Goal: Task Accomplishment & Management: Complete application form

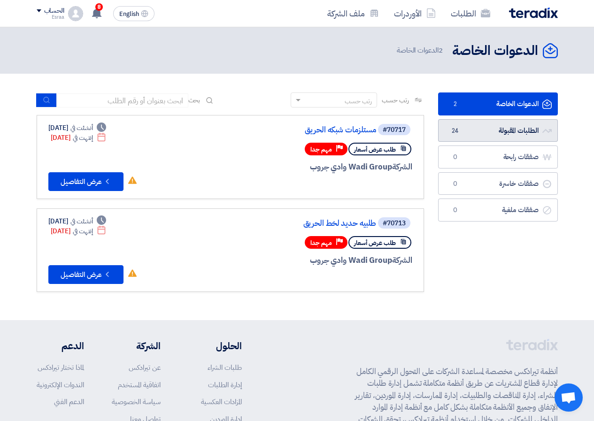
click at [497, 127] on link "الطلبات المقبولة الطلبات المقبولة 24" at bounding box center [498, 130] width 120 height 23
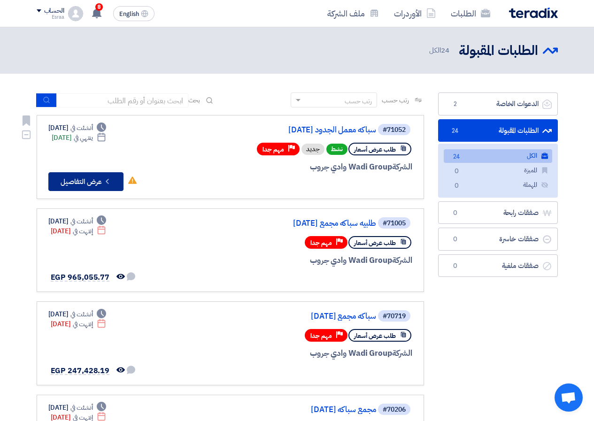
click at [108, 175] on button "Check details عرض التفاصيل" at bounding box center [85, 181] width 75 height 19
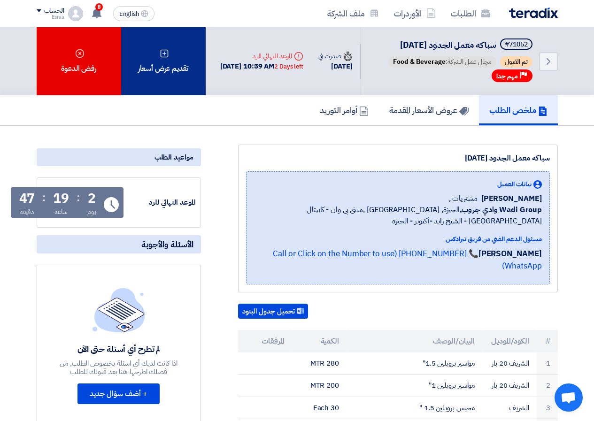
click at [143, 95] on div "تقديم عرض أسعار" at bounding box center [163, 61] width 85 height 68
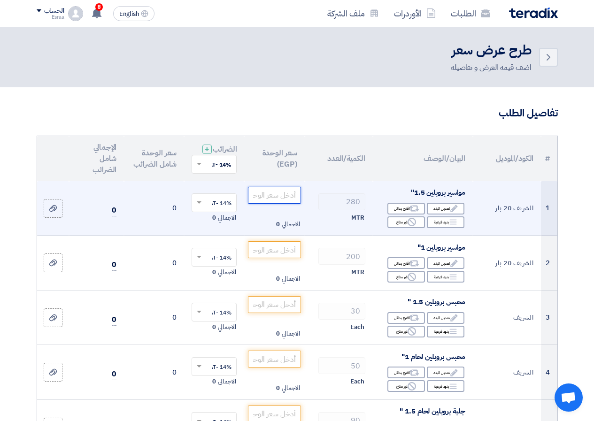
click at [278, 204] on input "number" at bounding box center [274, 195] width 53 height 17
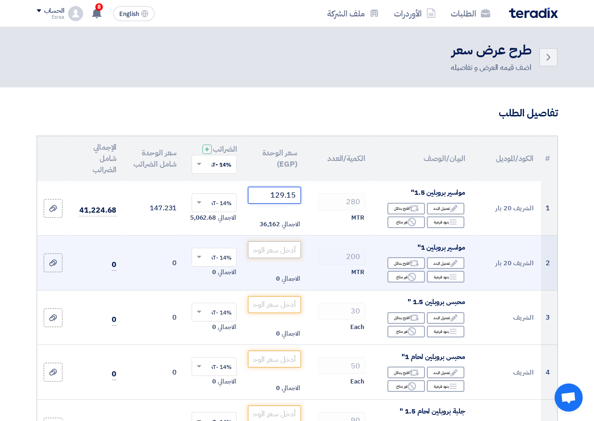
type input "129.15"
click at [293, 258] on input "number" at bounding box center [274, 249] width 53 height 17
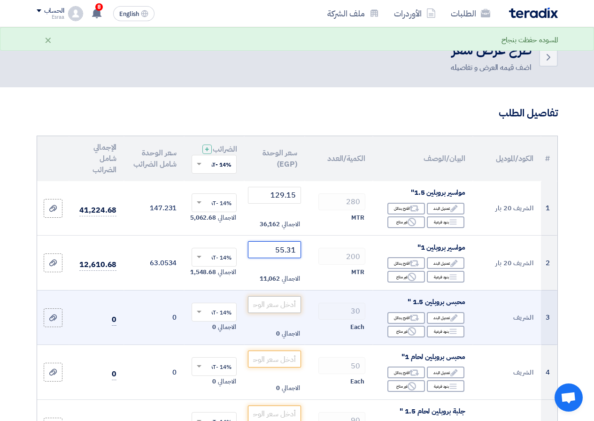
type input "55.31"
click at [289, 313] on input "number" at bounding box center [274, 304] width 53 height 17
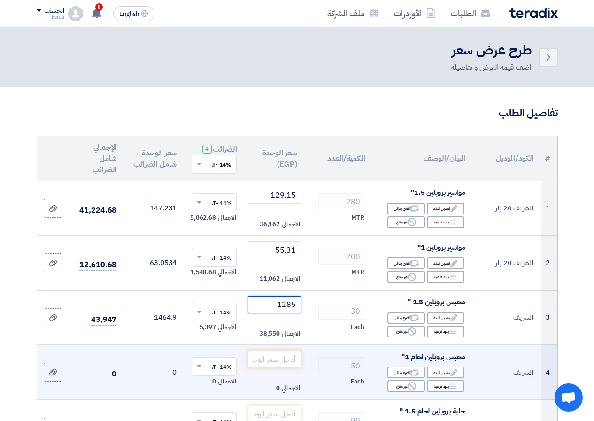
type input "1285"
click at [285, 365] on input "number" at bounding box center [274, 359] width 53 height 17
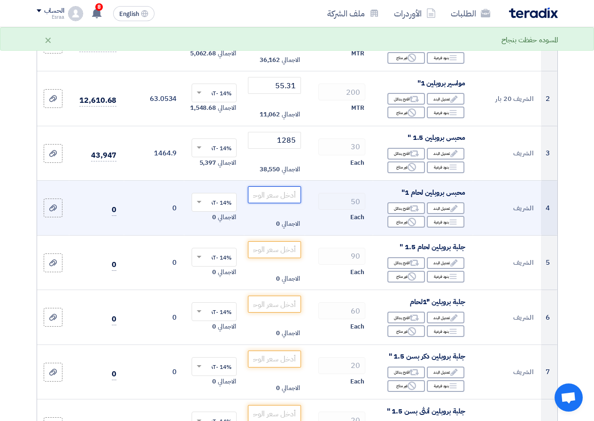
scroll to position [188, 0]
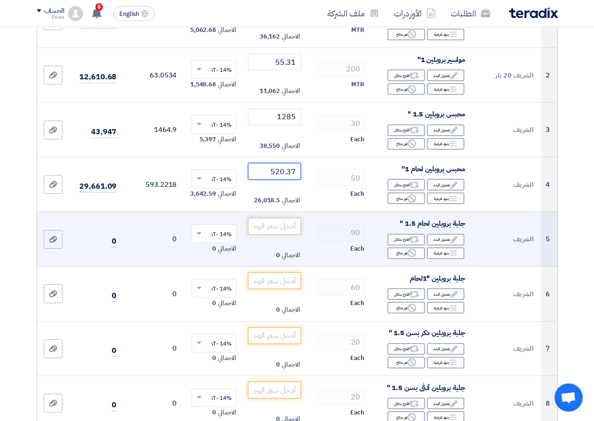
type input "520.37"
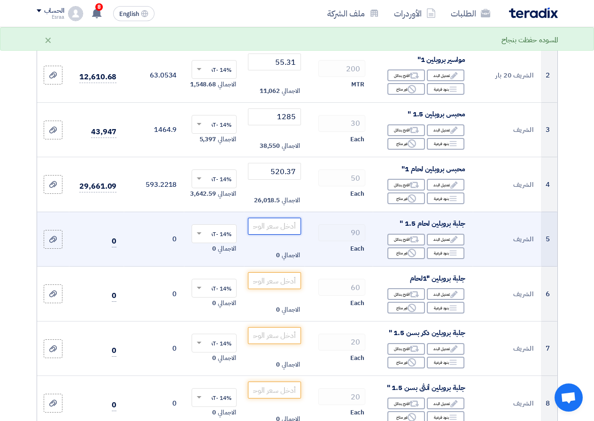
click at [280, 234] on input "number" at bounding box center [274, 226] width 53 height 17
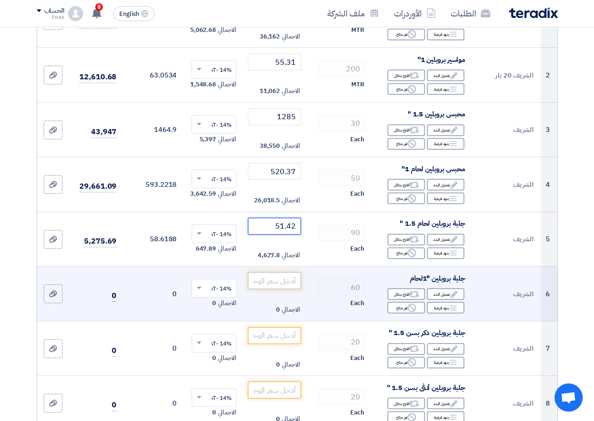
type input "51.42"
click at [286, 287] on input "number" at bounding box center [274, 280] width 53 height 17
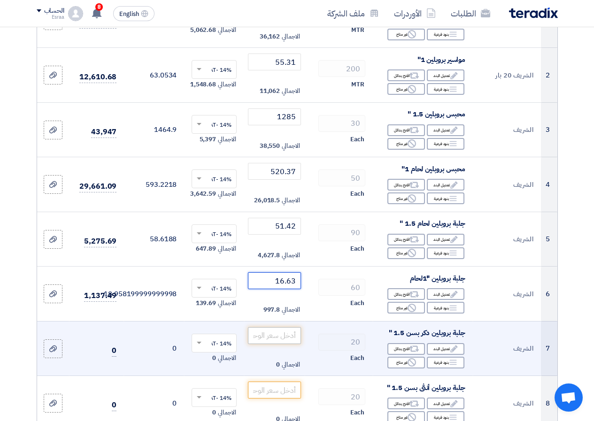
type input "16.63"
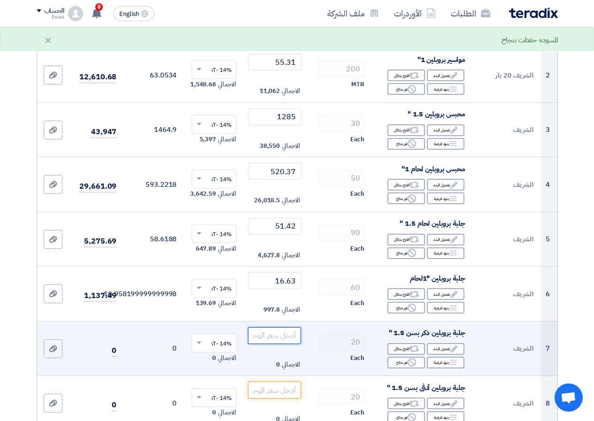
click at [274, 343] on input "number" at bounding box center [274, 335] width 53 height 17
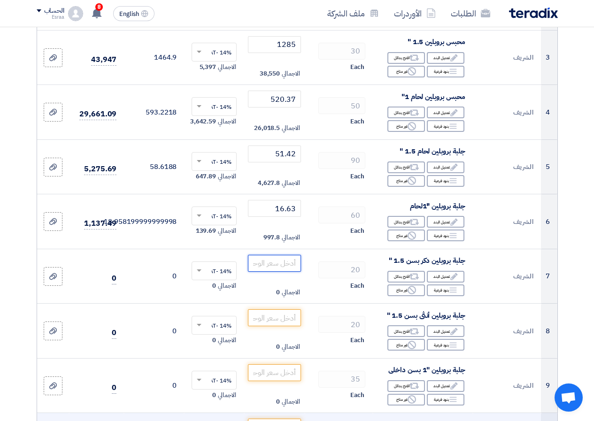
scroll to position [376, 0]
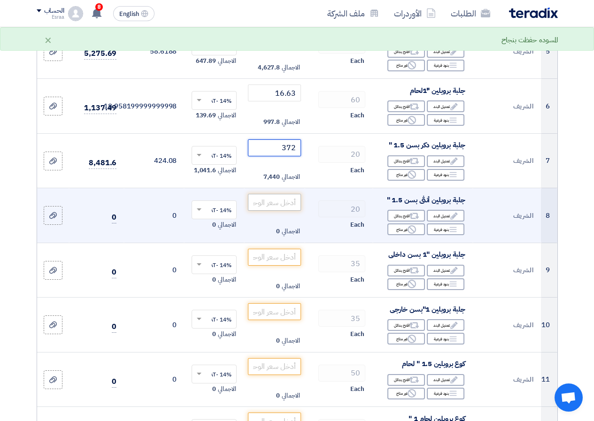
type input "372"
click at [292, 210] on input "number" at bounding box center [274, 202] width 53 height 17
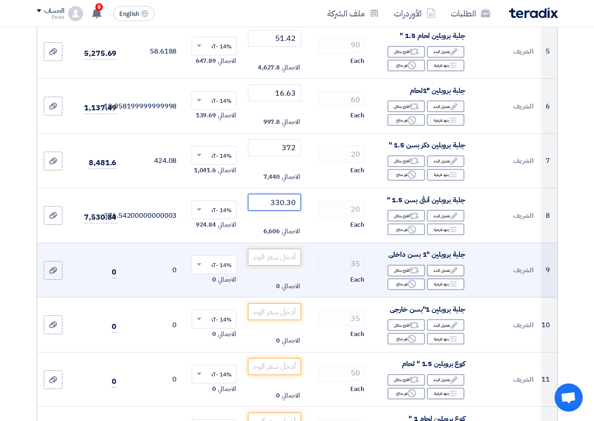
type input "330.30"
click at [281, 261] on input "number" at bounding box center [274, 257] width 53 height 17
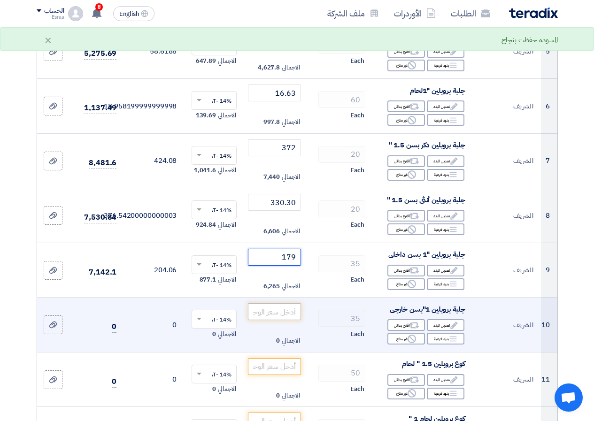
type input "179"
click at [284, 319] on input "number" at bounding box center [274, 311] width 53 height 17
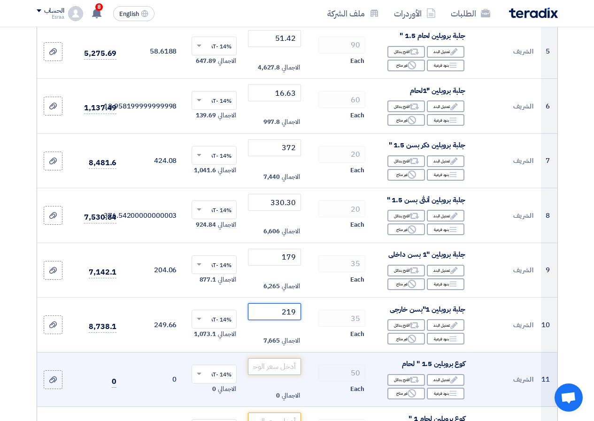
type input "219"
click at [280, 375] on input "number" at bounding box center [274, 366] width 53 height 17
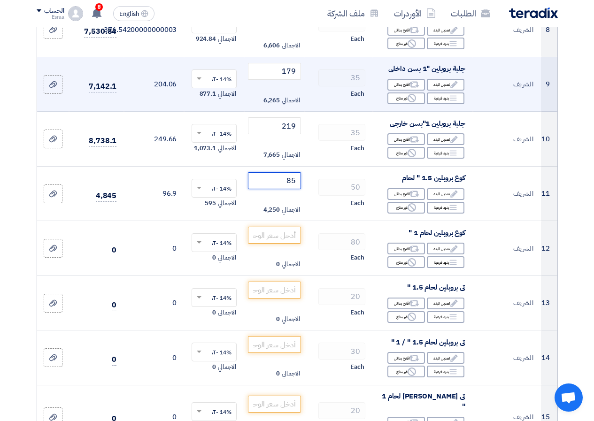
scroll to position [563, 0]
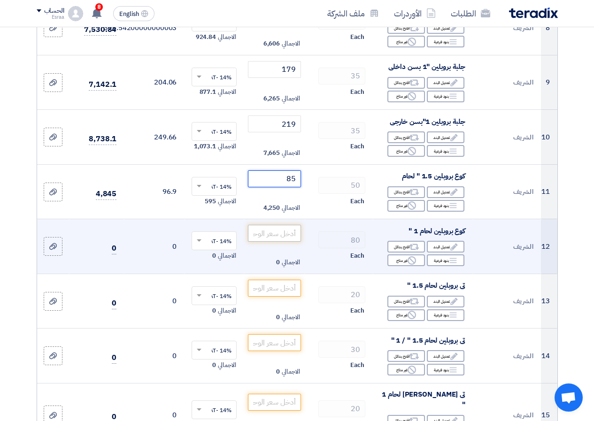
type input "85"
click at [288, 238] on input "number" at bounding box center [274, 233] width 53 height 17
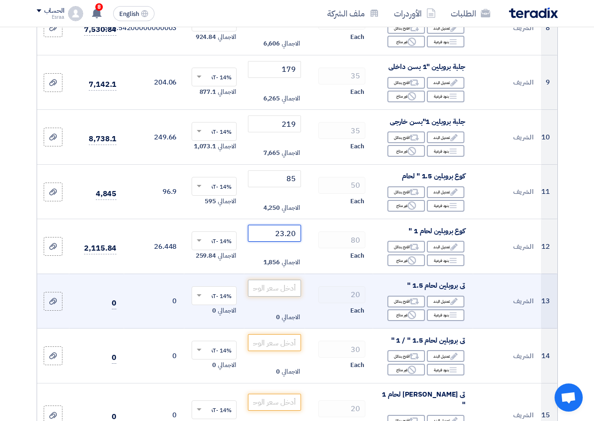
type input "23.20"
click at [275, 289] on input "number" at bounding box center [274, 288] width 53 height 17
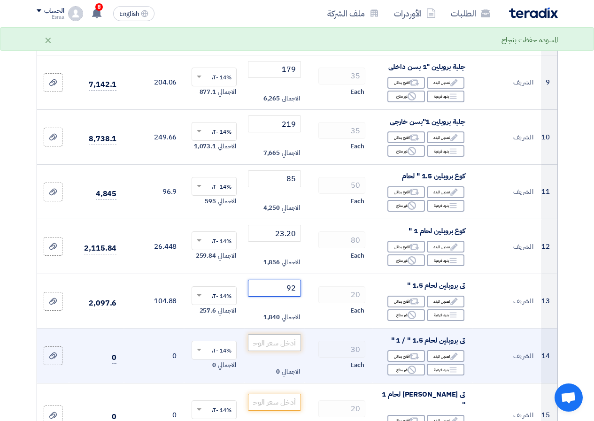
type input "92"
click at [265, 351] on input "number" at bounding box center [274, 342] width 53 height 17
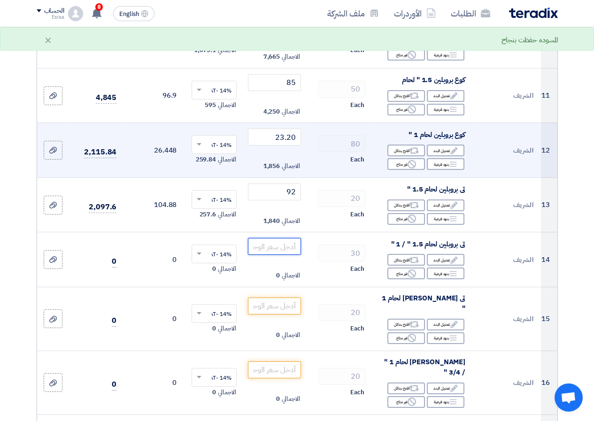
scroll to position [798, 0]
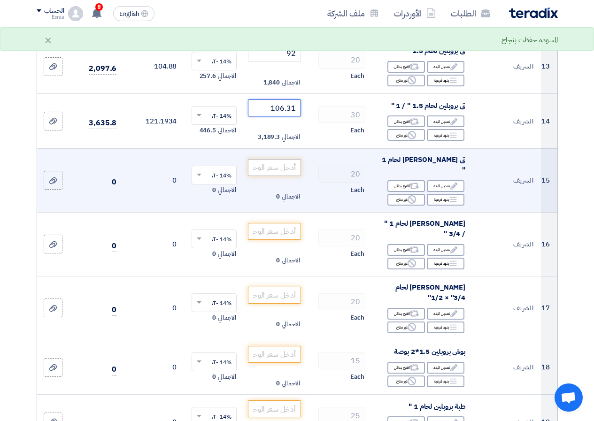
type input "106.31"
click at [270, 168] on input "number" at bounding box center [274, 167] width 53 height 17
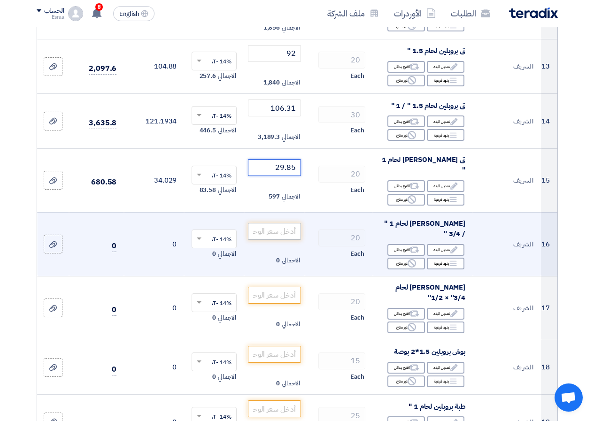
type input "29.85"
click at [285, 223] on input "number" at bounding box center [274, 231] width 53 height 17
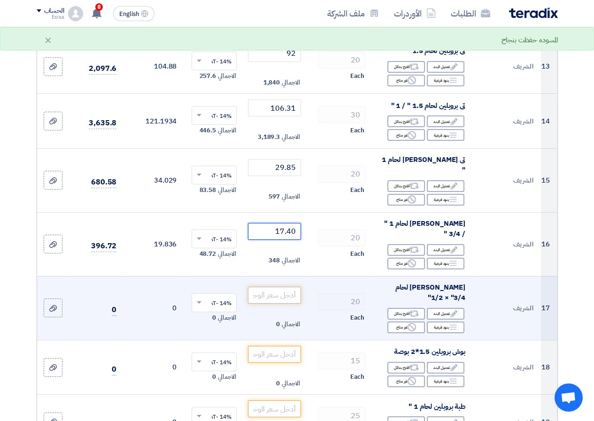
type input "17.40"
click at [284, 287] on input "number" at bounding box center [274, 295] width 53 height 17
type input "2"
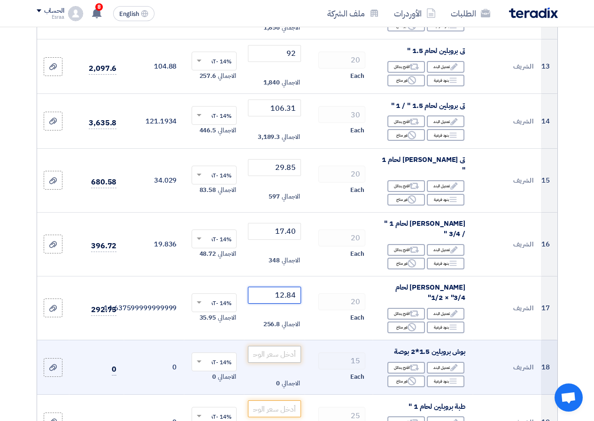
type input "12.84"
click at [290, 346] on input "number" at bounding box center [274, 354] width 53 height 17
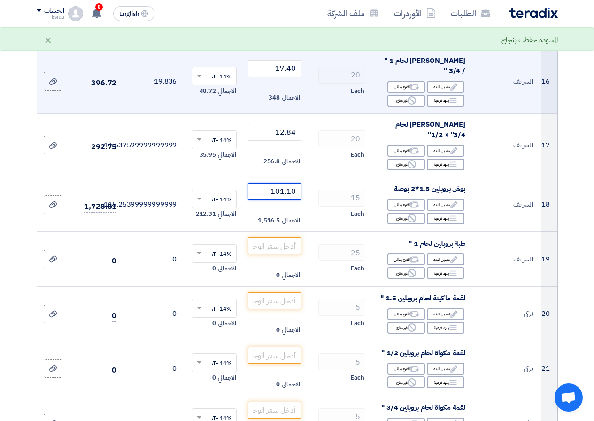
scroll to position [1033, 0]
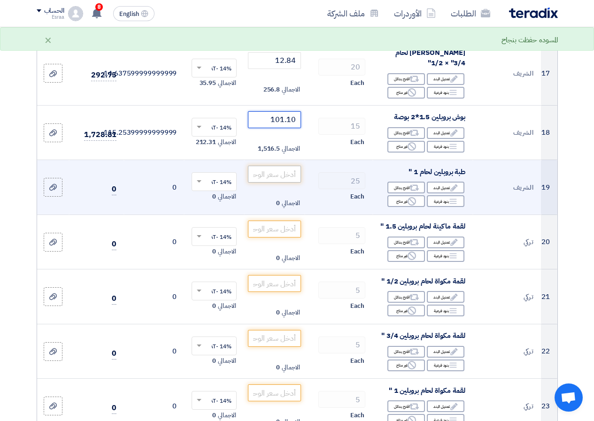
type input "101.10"
click at [281, 166] on input "number" at bounding box center [274, 174] width 53 height 17
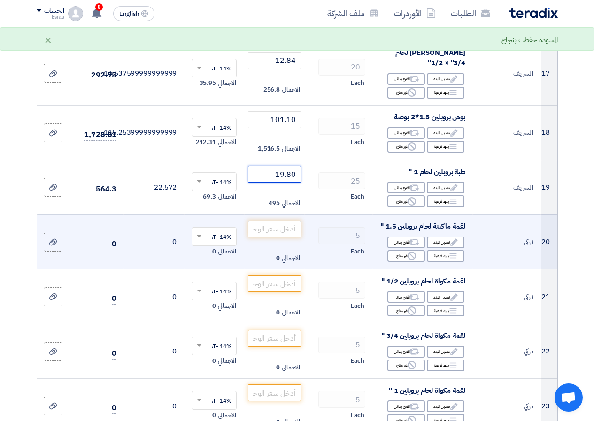
type input "19.80"
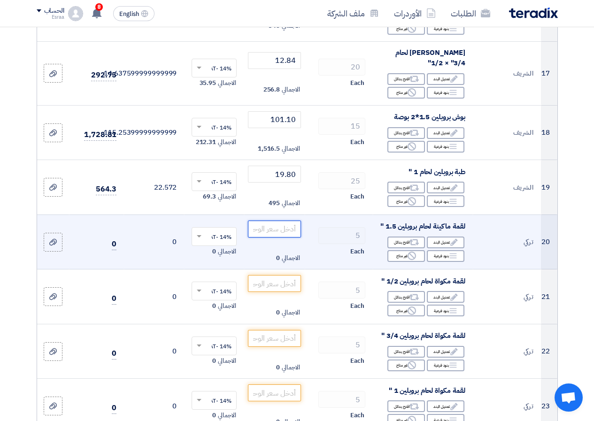
click at [278, 228] on input "number" at bounding box center [274, 229] width 53 height 17
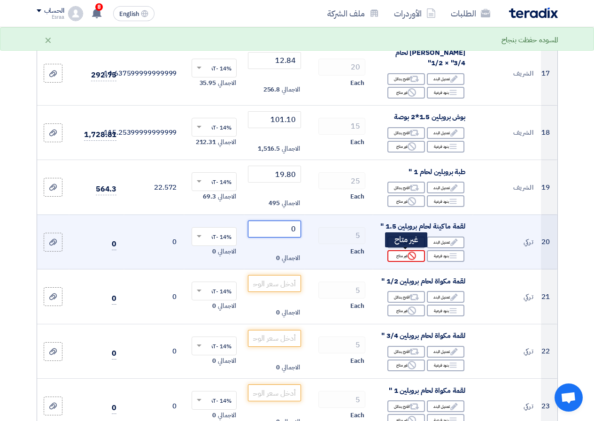
type input "0"
click at [403, 254] on div "Reject غير متاح" at bounding box center [406, 256] width 38 height 12
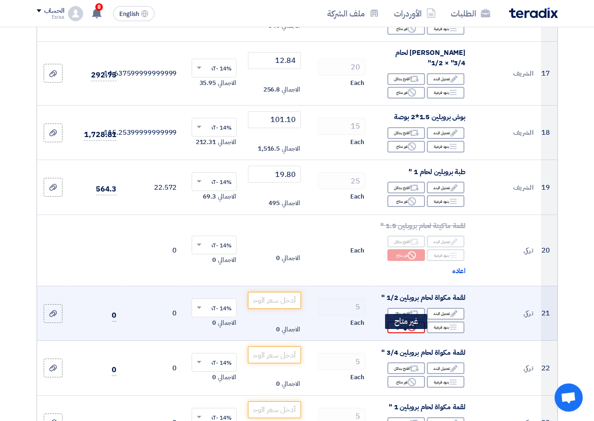
click at [407, 333] on div "Reject غير متاح" at bounding box center [406, 328] width 38 height 12
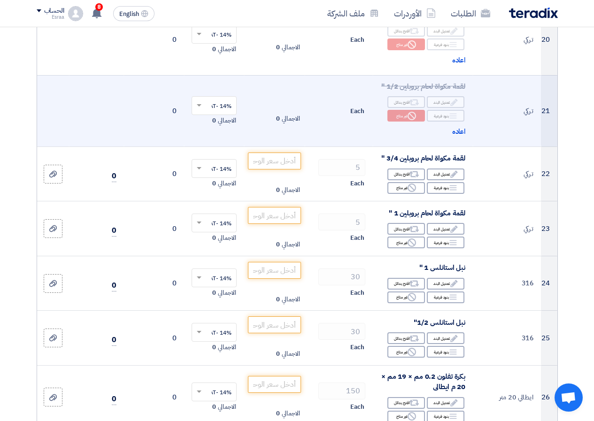
scroll to position [1268, 0]
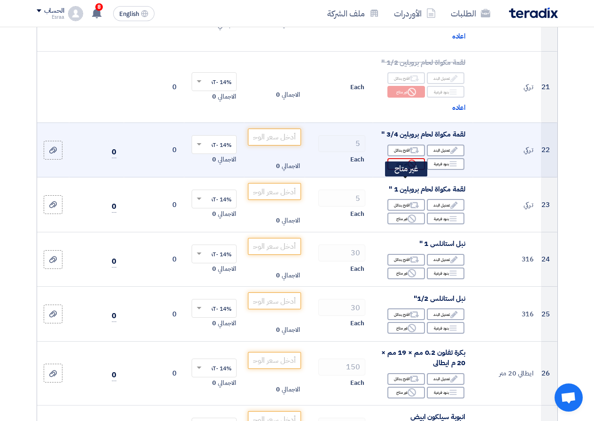
click at [409, 168] on icon "Reject" at bounding box center [412, 164] width 8 height 8
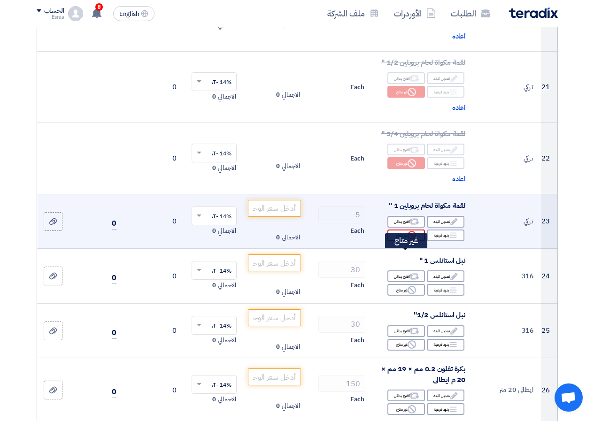
click at [409, 241] on div "Reject غير متاح" at bounding box center [406, 236] width 38 height 12
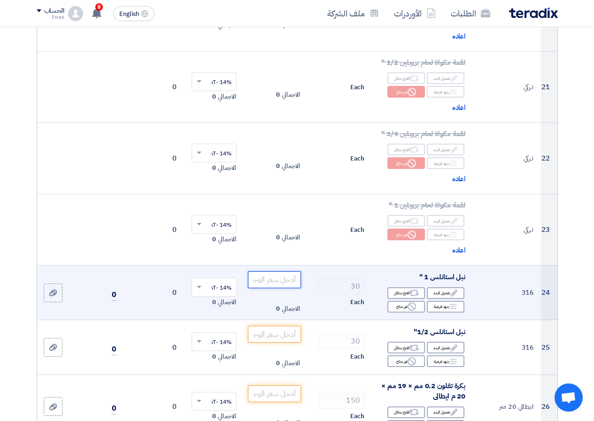
click at [267, 288] on input "number" at bounding box center [274, 279] width 53 height 17
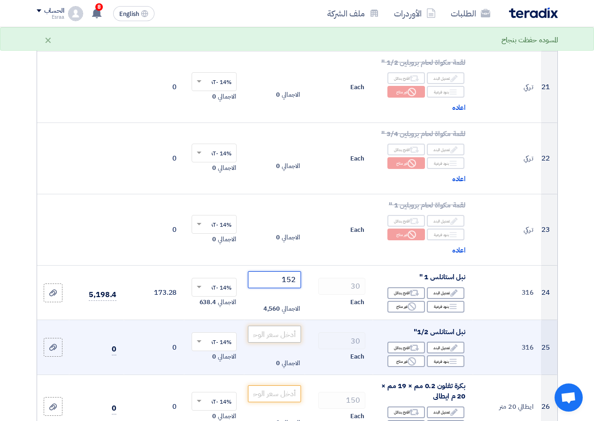
type input "152"
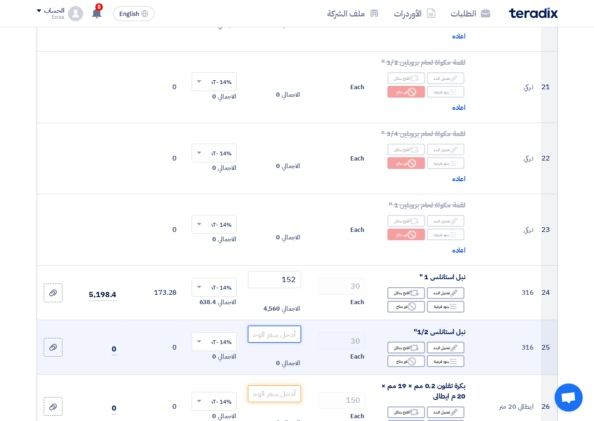
click at [295, 343] on input "number" at bounding box center [274, 334] width 53 height 17
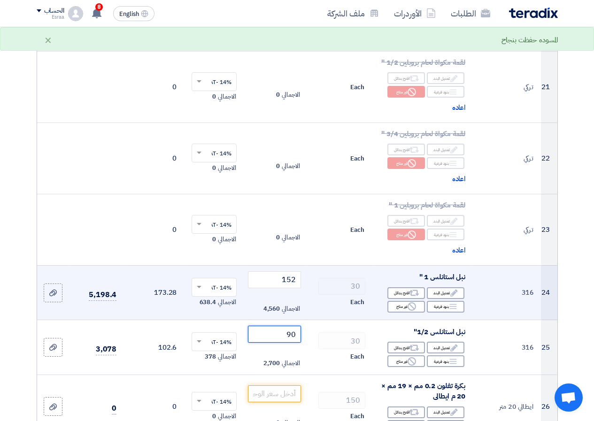
scroll to position [1503, 0]
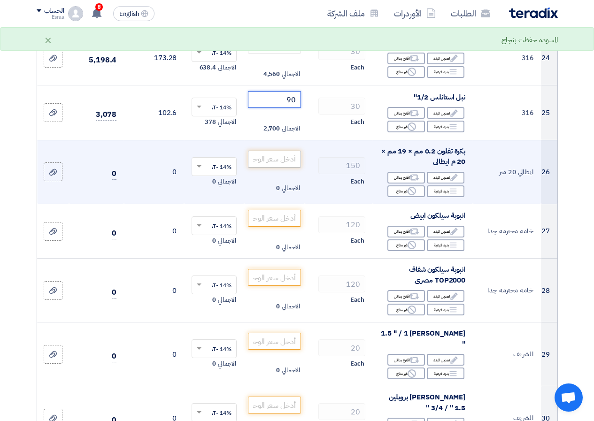
type input "90"
click at [272, 168] on input "number" at bounding box center [274, 159] width 53 height 17
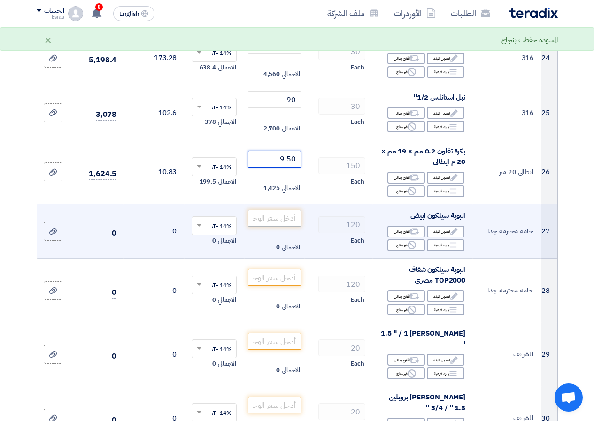
type input "9.50"
click at [267, 227] on input "number" at bounding box center [274, 218] width 53 height 17
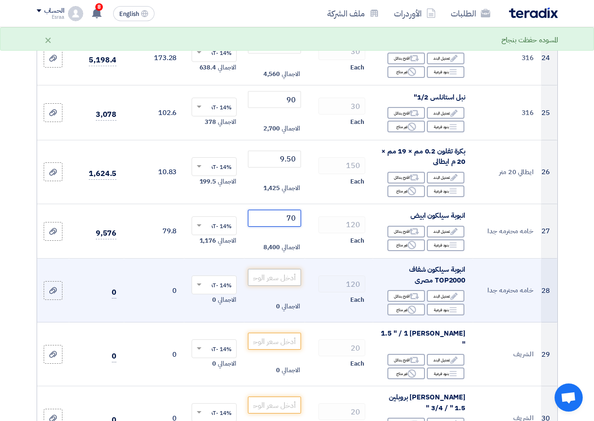
type input "70"
click at [285, 286] on input "number" at bounding box center [274, 277] width 53 height 17
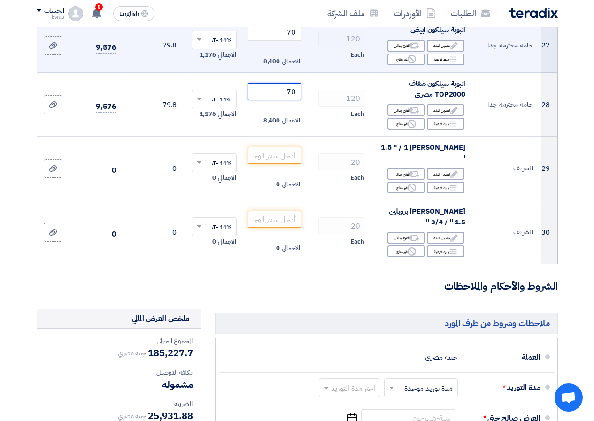
scroll to position [1690, 0]
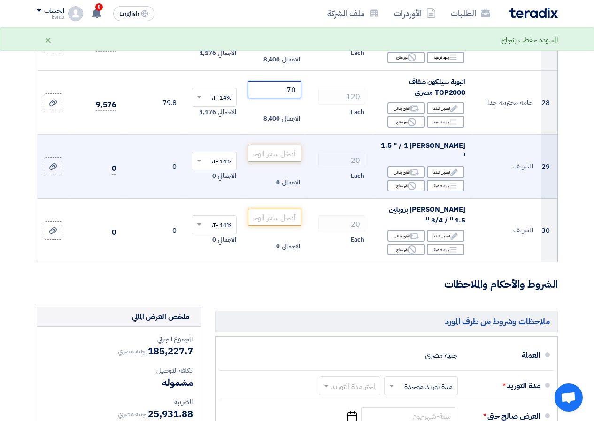
type input "70"
click at [257, 162] on input "number" at bounding box center [274, 153] width 53 height 17
type input "4"
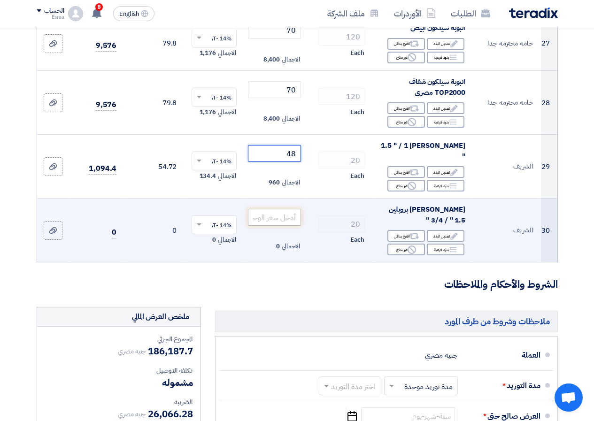
type input "48"
click at [296, 224] on input "number" at bounding box center [274, 217] width 53 height 17
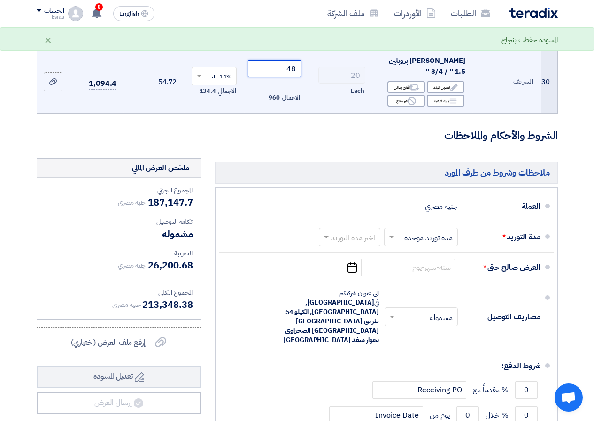
scroll to position [1878, 0]
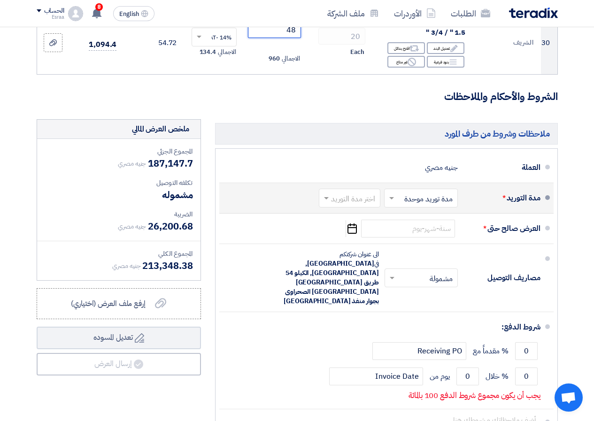
type input "48"
click at [376, 205] on div at bounding box center [349, 198] width 61 height 14
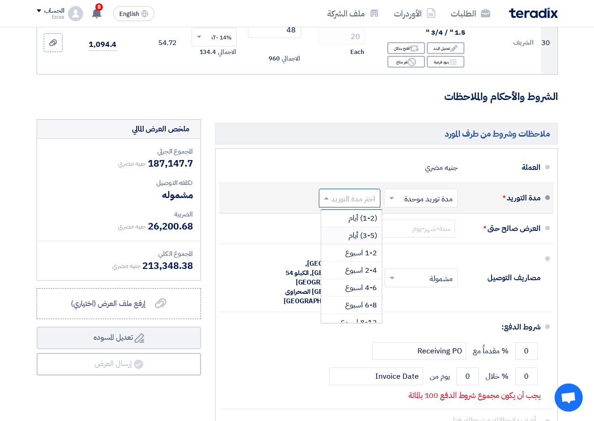
click at [365, 234] on span "(3-5) أيام" at bounding box center [362, 235] width 29 height 11
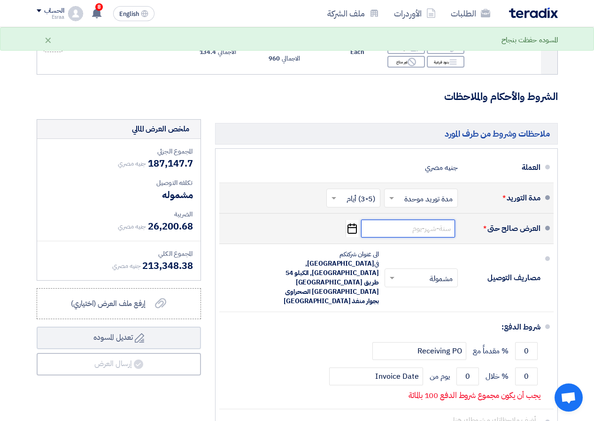
click at [435, 236] on input at bounding box center [408, 229] width 94 height 18
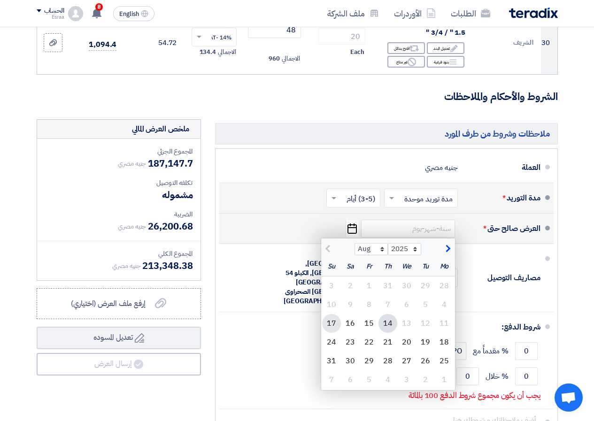
click at [327, 323] on div "17" at bounding box center [331, 323] width 19 height 19
type input "[DATE]"
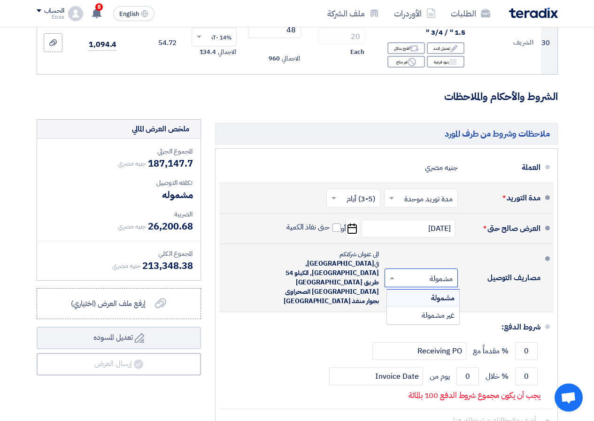
click at [404, 272] on input "text" at bounding box center [419, 279] width 69 height 14
click at [412, 307] on div "غير مشمولة" at bounding box center [423, 315] width 72 height 17
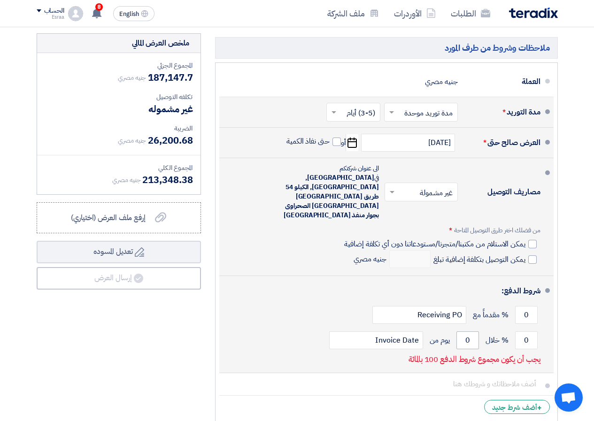
scroll to position [1972, 0]
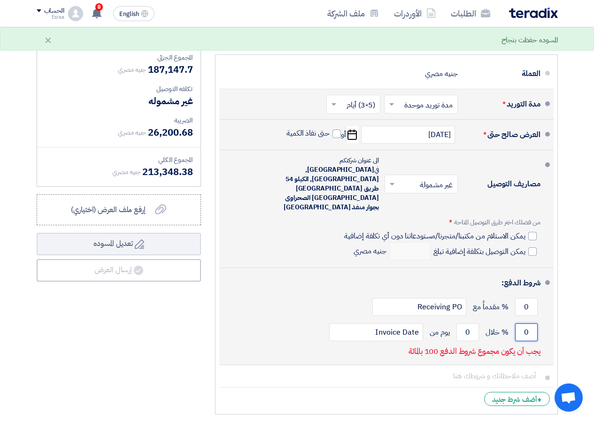
click at [522, 324] on input "0" at bounding box center [526, 333] width 23 height 18
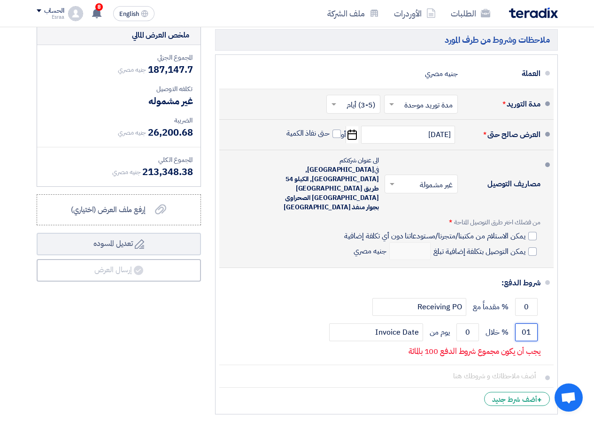
type input "0"
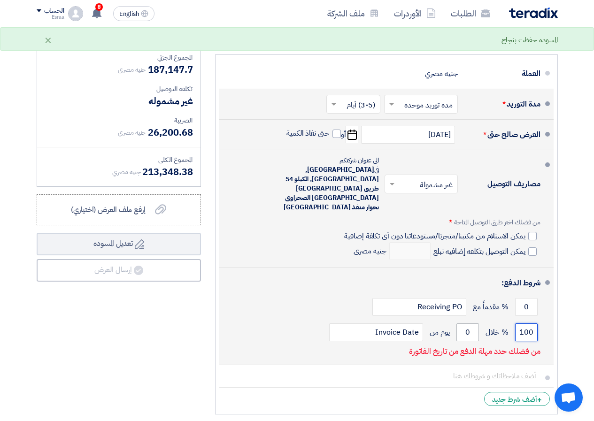
type input "100"
click at [470, 324] on input "0" at bounding box center [467, 333] width 23 height 18
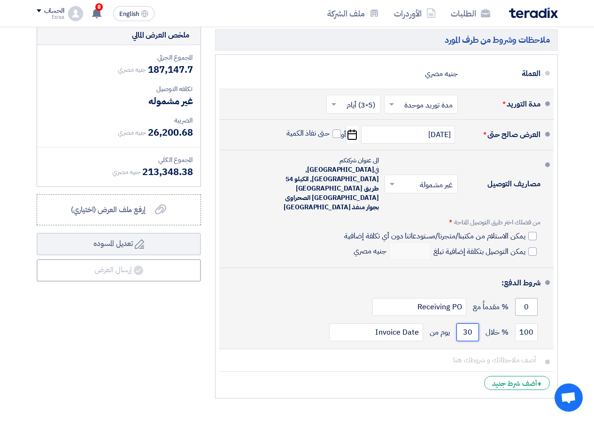
type input "30"
click at [529, 298] on input "0" at bounding box center [526, 307] width 23 height 18
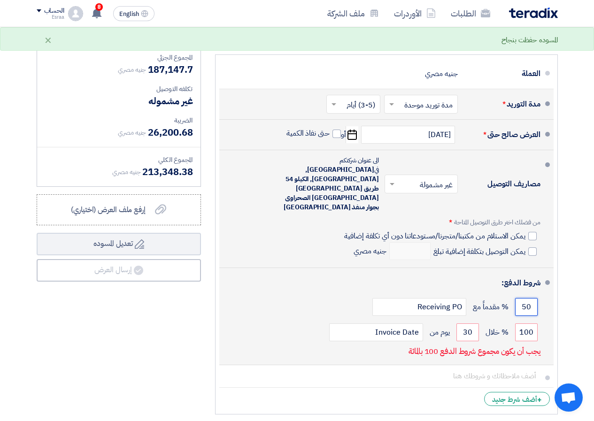
type input "5"
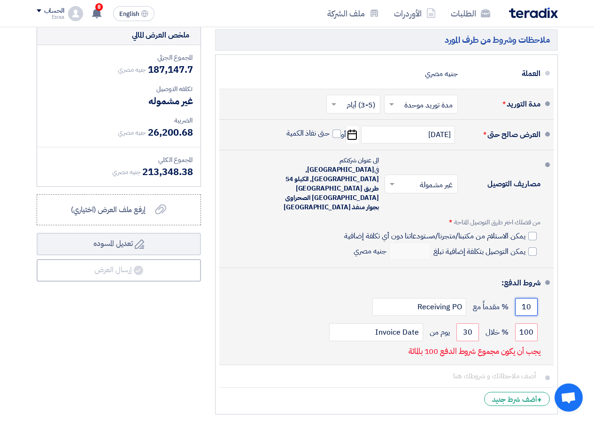
type input "1"
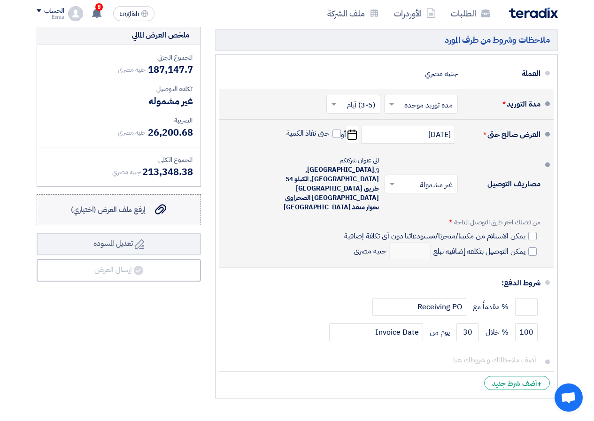
click at [99, 216] on span "إرفع ملف العرض (اختياري)" at bounding box center [108, 209] width 75 height 11
click at [0, 0] on input "إرفع ملف العرض (اختياري) إرفع ملف العرض (اختياري)" at bounding box center [0, 0] width 0 height 0
click at [526, 231] on label "يمكن الاستلام من مكتبنا/متجرنا/مستودعاتنا دون أي تكلفة إضافية" at bounding box center [440, 235] width 192 height 9
click at [525, 231] on input "يمكن الاستلام من مكتبنا/متجرنا/مستودعاتنا دون أي تكلفة إضافية" at bounding box center [433, 240] width 183 height 18
checkbox input "true"
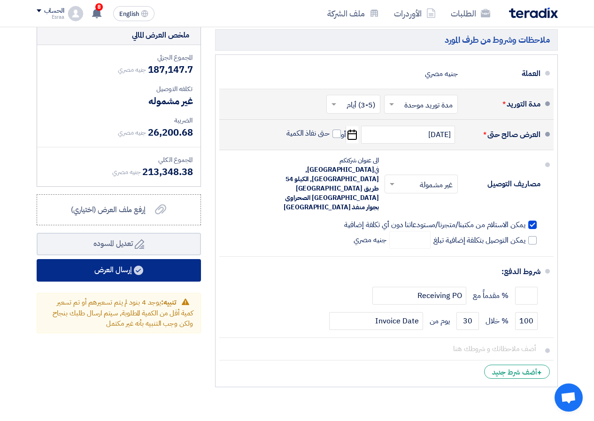
click at [171, 276] on button "إرسال العرض" at bounding box center [119, 270] width 164 height 23
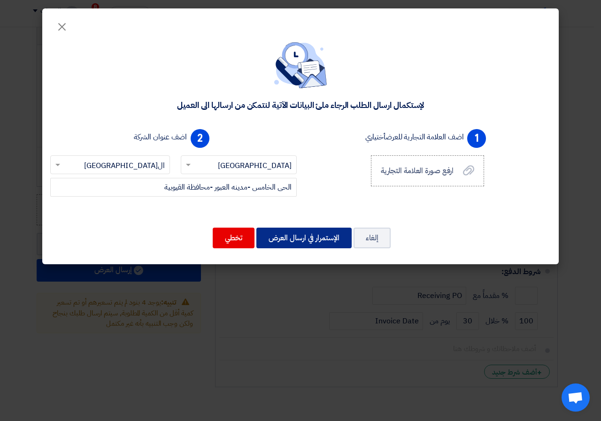
click at [280, 240] on button "الإستمرار في ارسال العرض" at bounding box center [303, 238] width 95 height 21
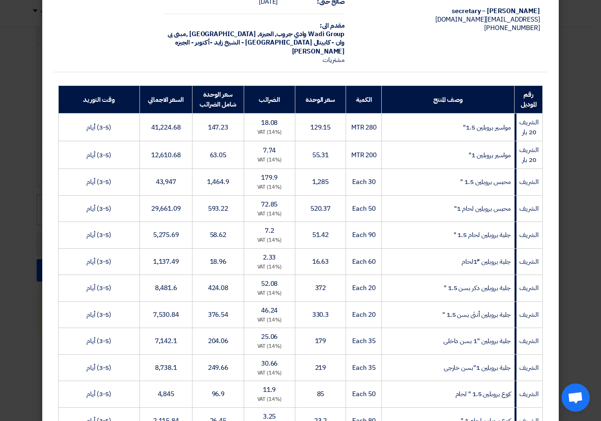
scroll to position [0, 0]
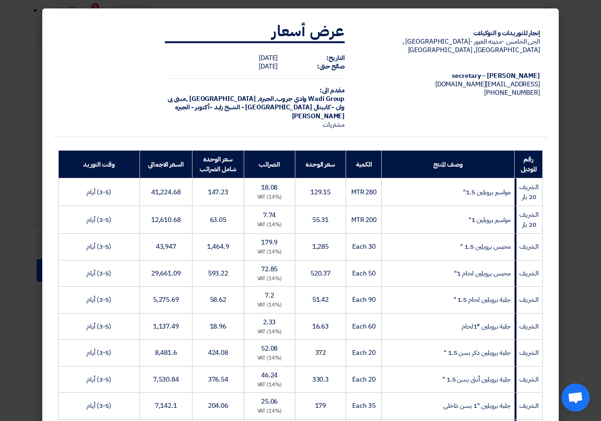
drag, startPoint x: 579, startPoint y: 0, endPoint x: 331, endPoint y: 139, distance: 284.9
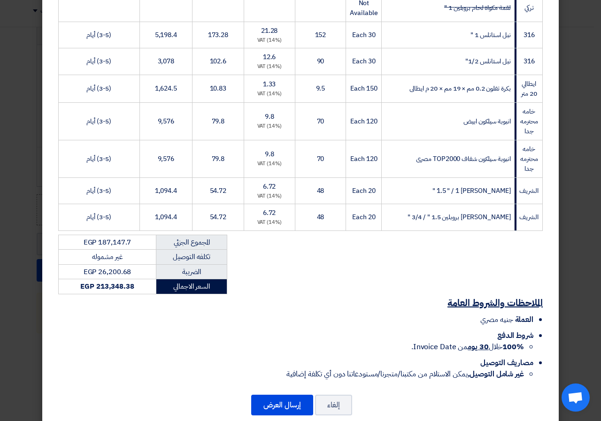
scroll to position [792, 0]
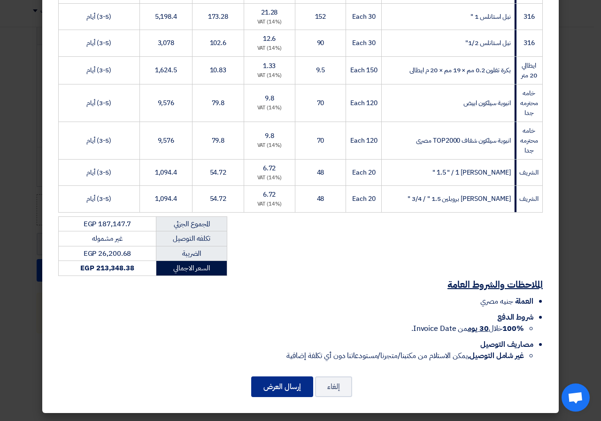
click at [297, 390] on button "إرسال العرض" at bounding box center [282, 387] width 62 height 21
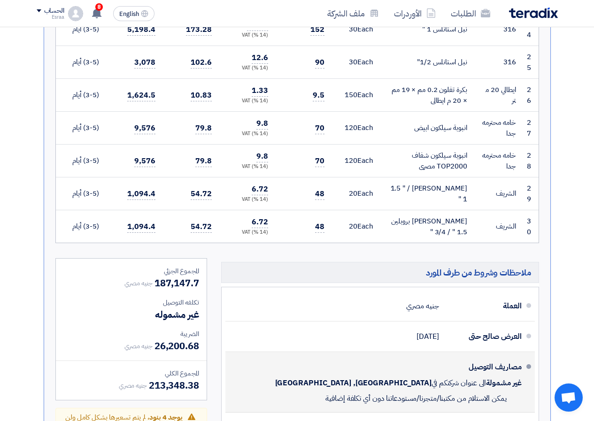
scroll to position [1174, 0]
